Goal: Task Accomplishment & Management: Complete application form

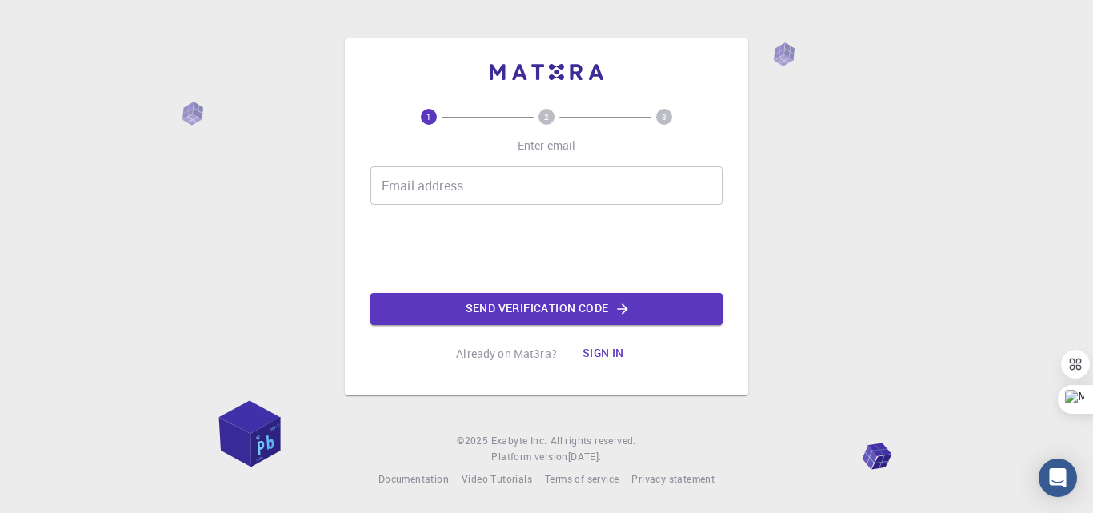
click at [493, 178] on input "Email address" at bounding box center [546, 185] width 352 height 38
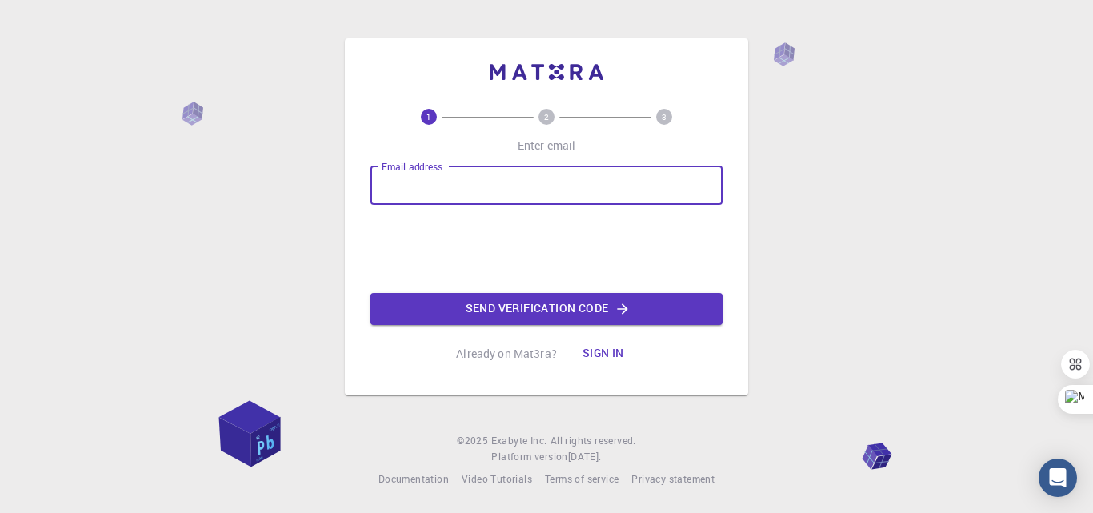
type input "O"
type input "[PERSON_NAME][EMAIL_ADDRESS][DOMAIN_NAME]"
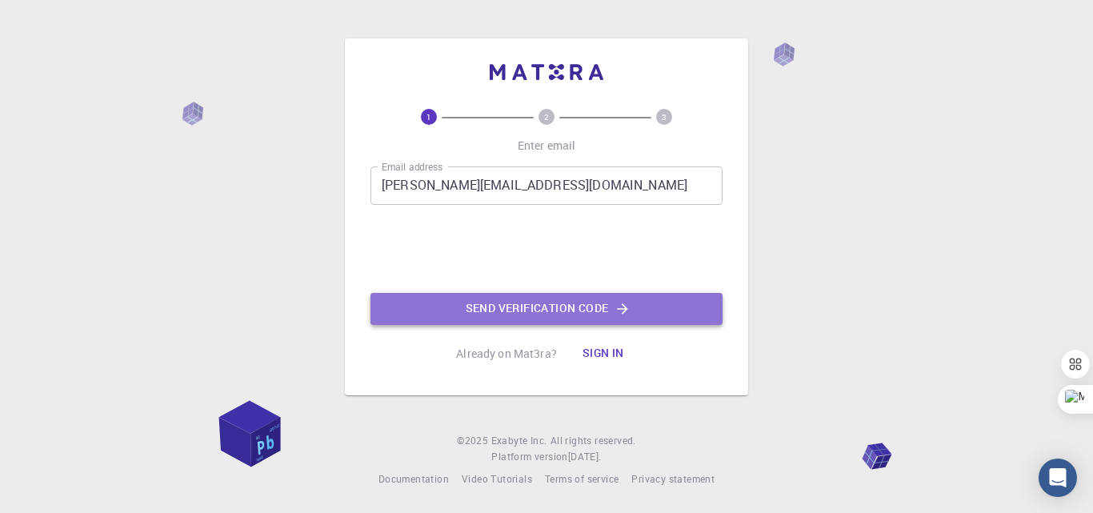
click at [574, 314] on button "Send verification code" at bounding box center [546, 309] width 352 height 32
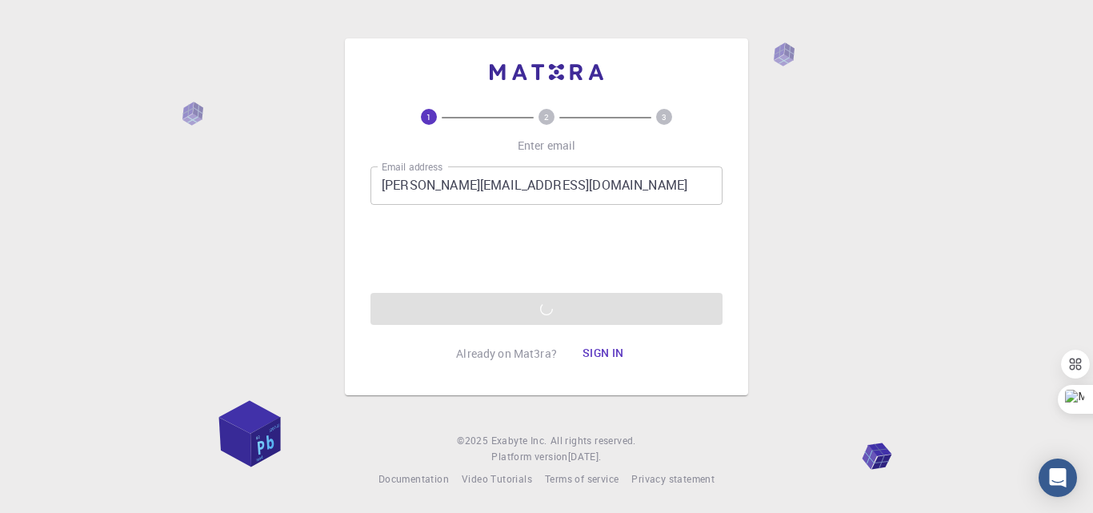
click at [546, 189] on input "[PERSON_NAME][EMAIL_ADDRESS][DOMAIN_NAME]" at bounding box center [546, 185] width 352 height 38
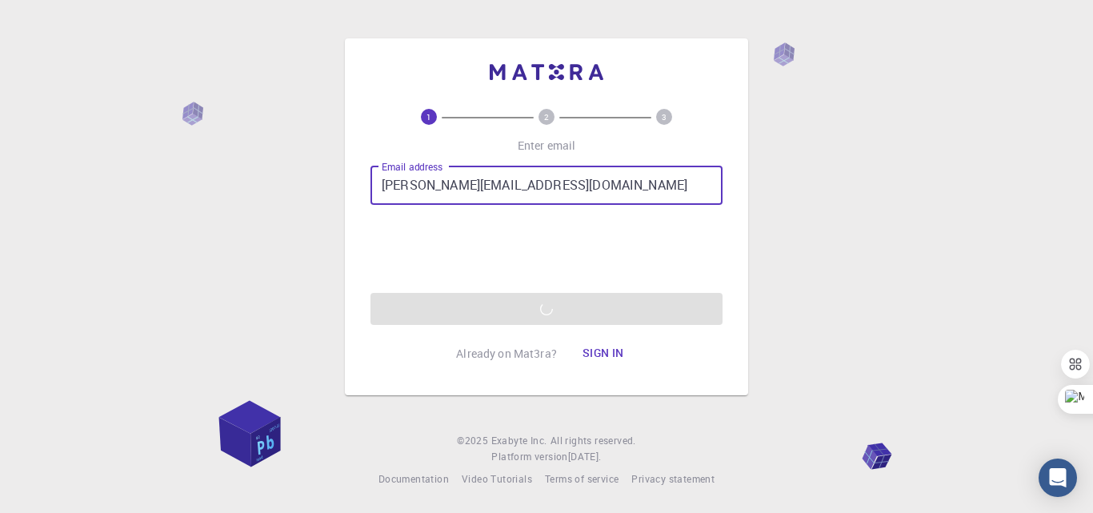
click at [432, 194] on input "[PERSON_NAME][EMAIL_ADDRESS][DOMAIN_NAME]" at bounding box center [546, 185] width 352 height 38
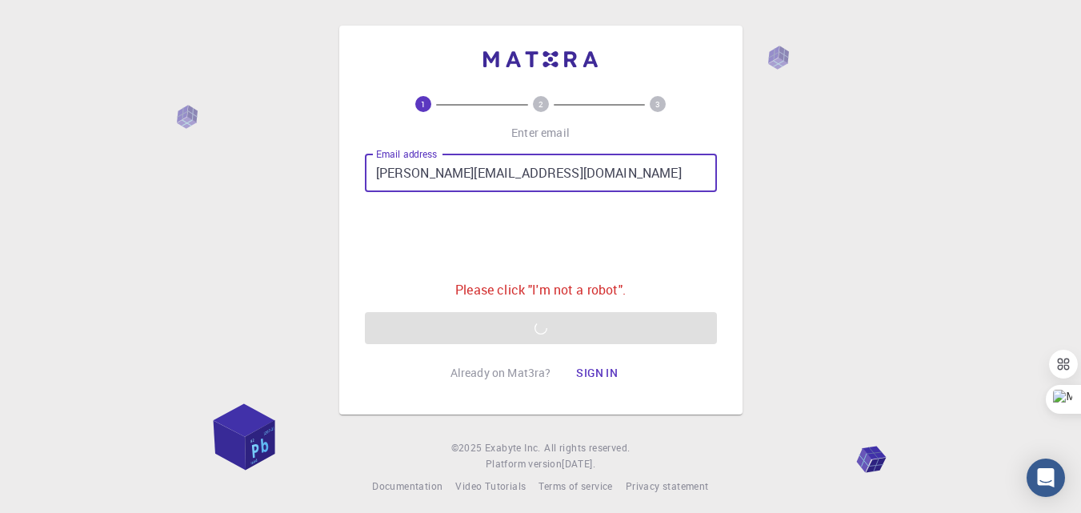
click at [517, 169] on input "[PERSON_NAME][EMAIL_ADDRESS][DOMAIN_NAME]" at bounding box center [541, 173] width 352 height 38
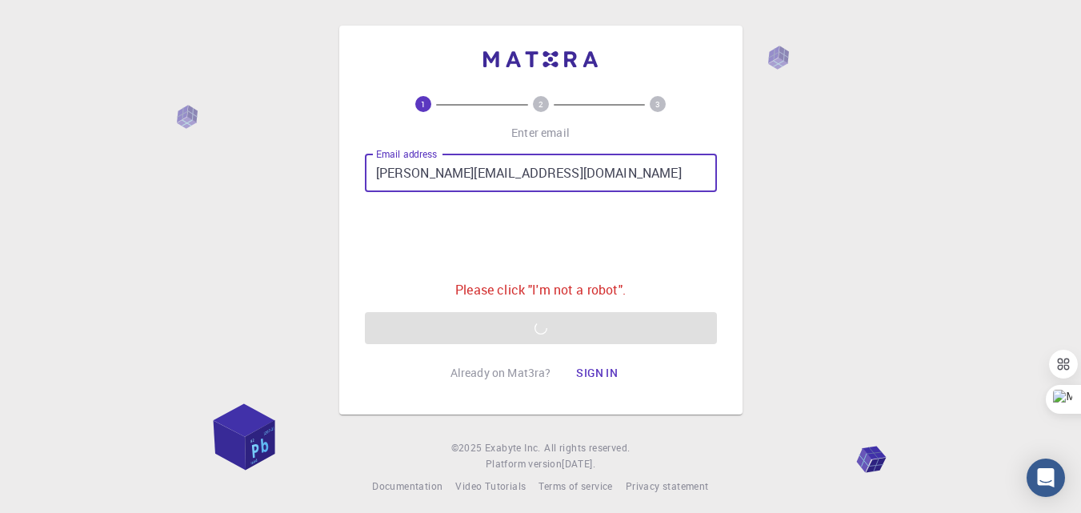
click at [517, 169] on input "[PERSON_NAME][EMAIL_ADDRESS][DOMAIN_NAME]" at bounding box center [541, 173] width 352 height 38
click at [545, 172] on input "[PERSON_NAME][EMAIL_ADDRESS][DOMAIN_NAME]" at bounding box center [541, 173] width 352 height 38
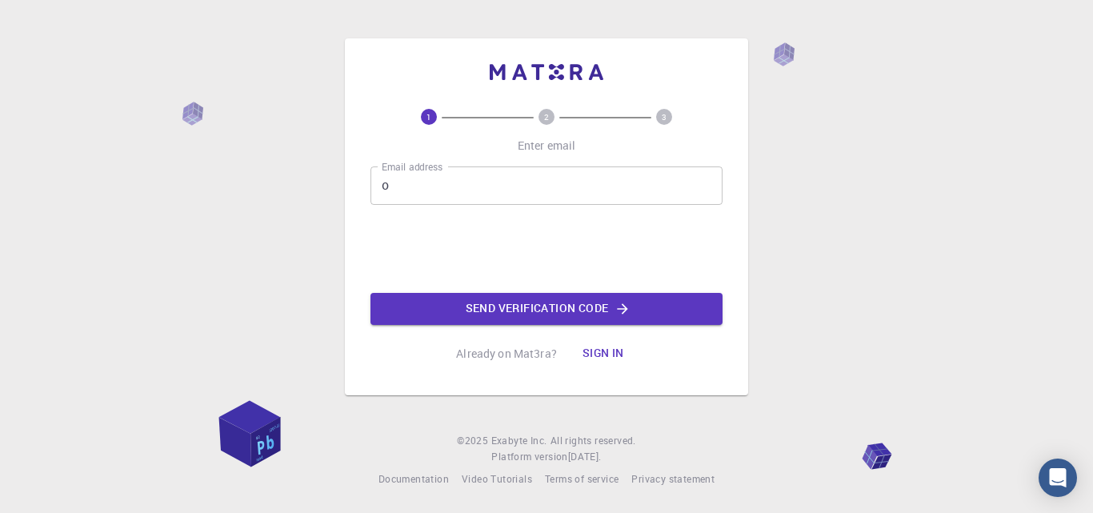
click at [398, 188] on input "o" at bounding box center [546, 185] width 352 height 38
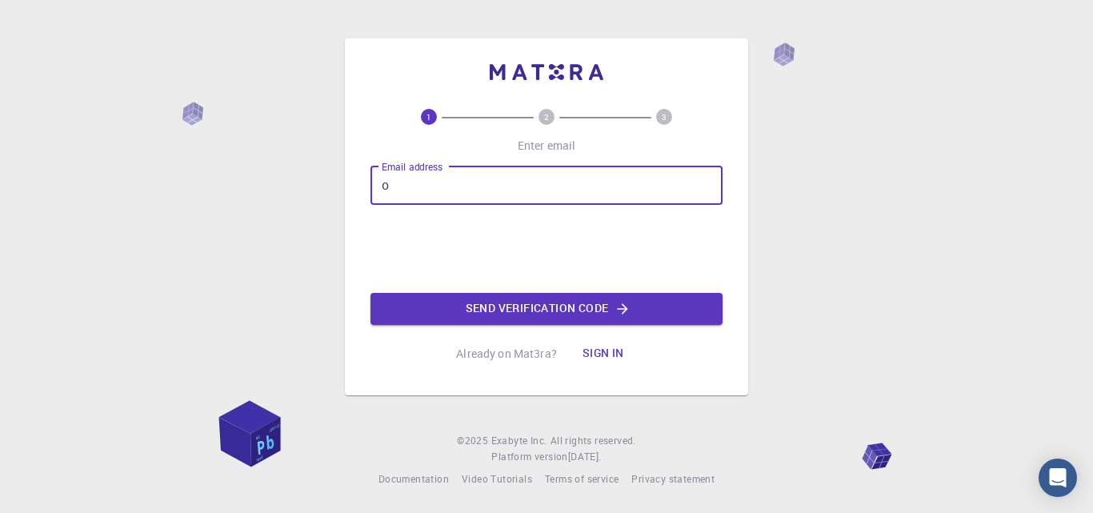
click at [392, 185] on input "o" at bounding box center [546, 185] width 352 height 38
type input "[PERSON_NAME][EMAIL_ADDRESS][DOMAIN_NAME]"
click at [516, 308] on button "Send verification code" at bounding box center [546, 309] width 352 height 32
